Goal: Task Accomplishment & Management: Manage account settings

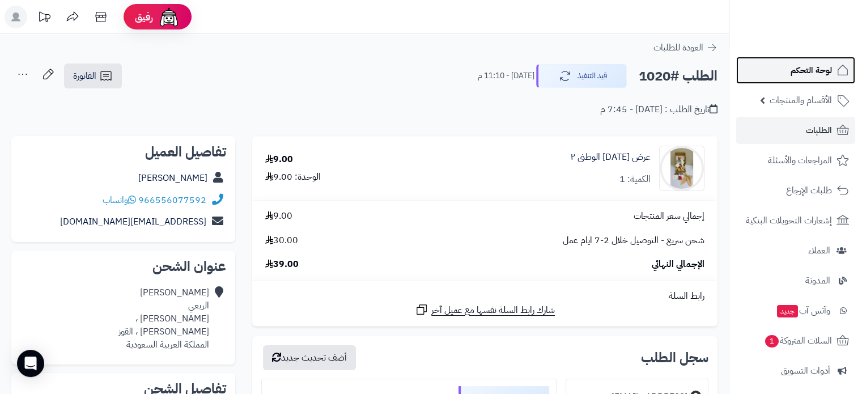
click at [823, 70] on span "لوحة التحكم" at bounding box center [811, 70] width 41 height 16
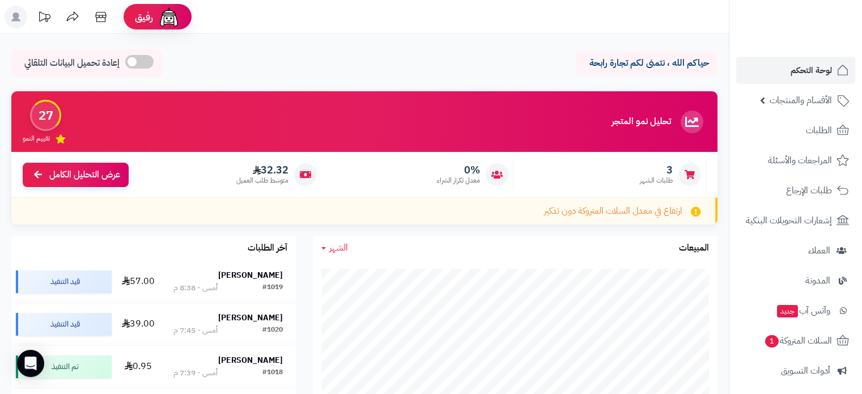
click at [20, 15] on rect at bounding box center [16, 17] width 23 height 23
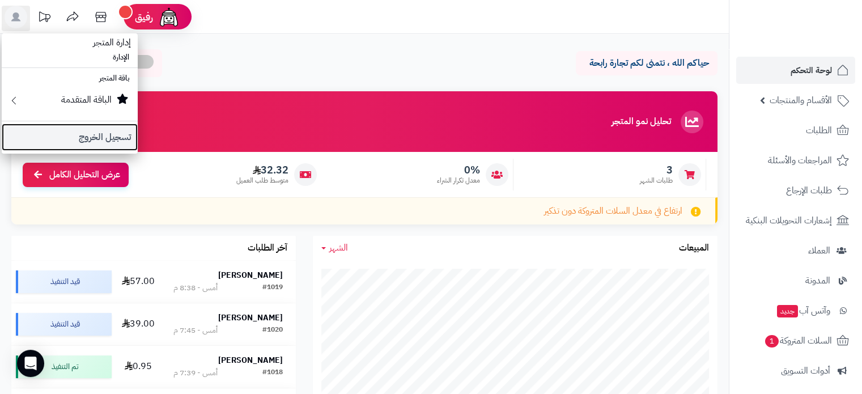
click at [125, 129] on link "تسجيل الخروج" at bounding box center [70, 137] width 136 height 27
